Goal: Check status

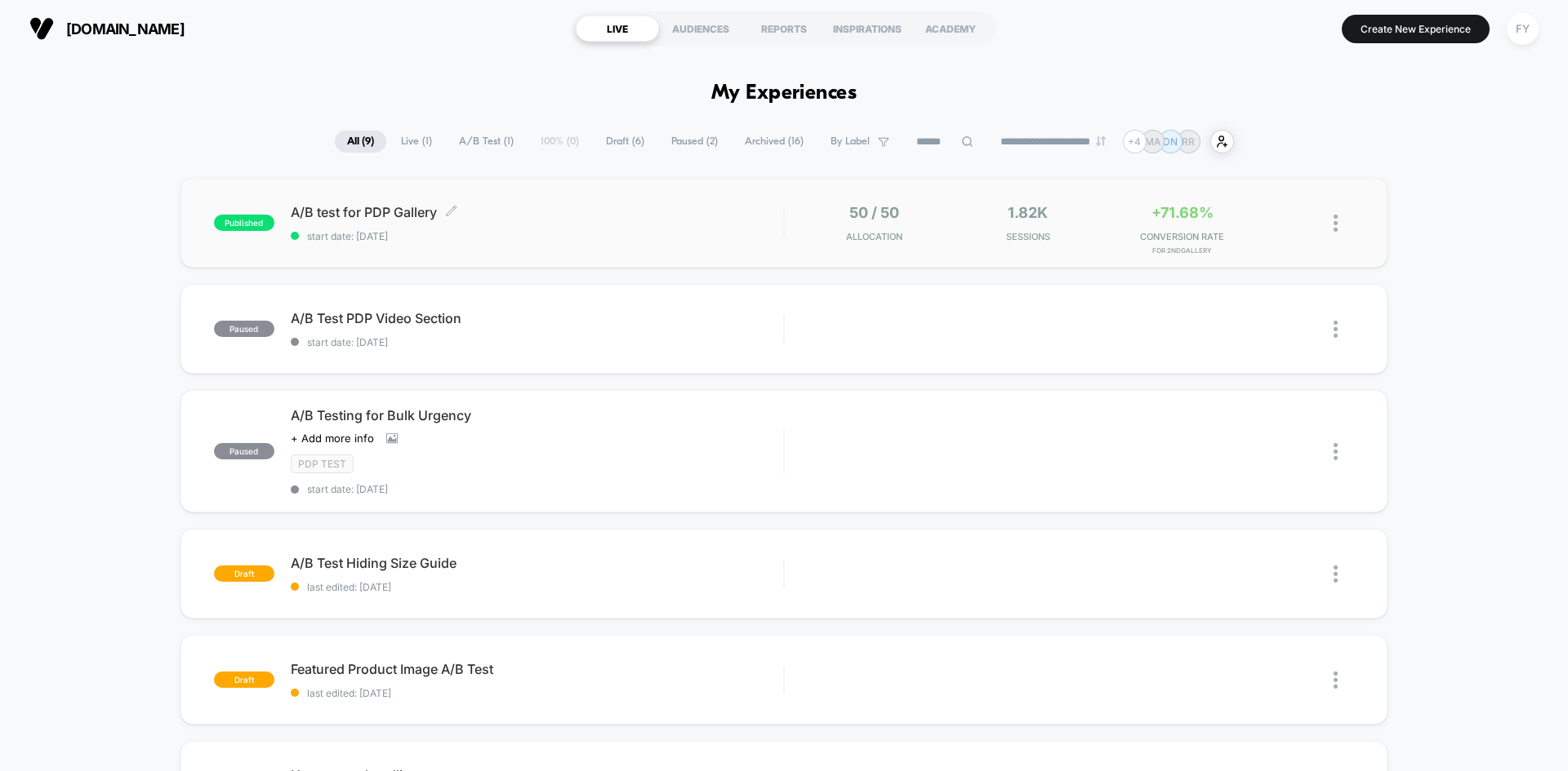
click at [602, 240] on span "start date: [DATE]" at bounding box center [536, 236] width 492 height 12
